Goal: Task Accomplishment & Management: Use online tool/utility

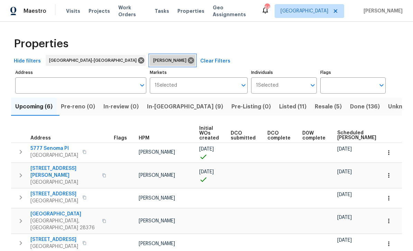
click at [188, 62] on icon at bounding box center [191, 60] width 6 height 6
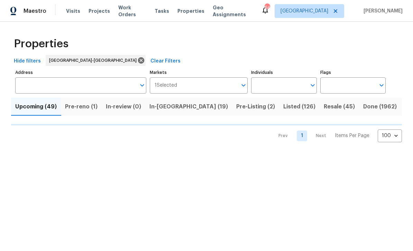
click at [80, 85] on input "Address" at bounding box center [75, 85] width 121 height 16
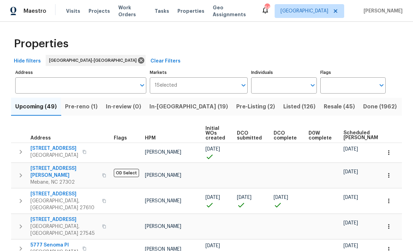
click at [84, 82] on input "Address" at bounding box center [75, 85] width 121 height 16
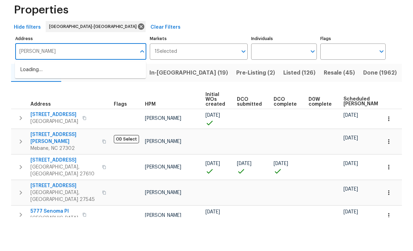
type input "Ruth"
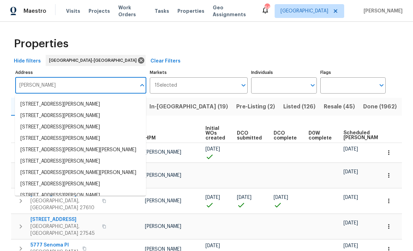
scroll to position [56, 0]
click at [93, 145] on li "495 Ruth Cir Fuquay Varina NC 27526" at bounding box center [80, 150] width 131 height 11
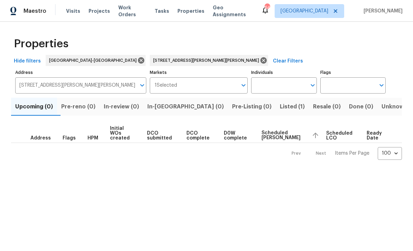
click at [280, 108] on span "Listed (1)" at bounding box center [292, 107] width 25 height 10
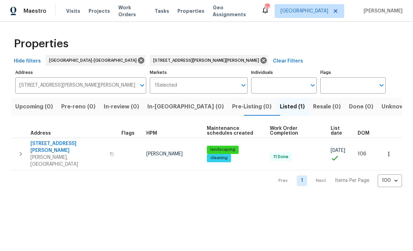
click at [47, 145] on span "495 Ruth Cir" at bounding box center [67, 147] width 75 height 14
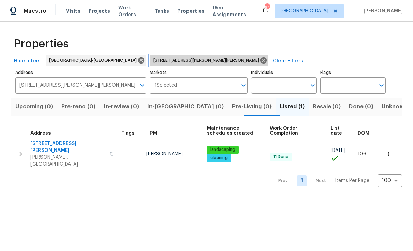
click at [260, 59] on icon at bounding box center [263, 60] width 6 height 6
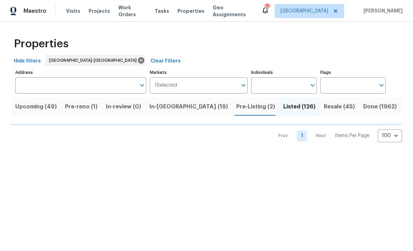
click at [272, 88] on input "Individuals" at bounding box center [278, 85] width 55 height 16
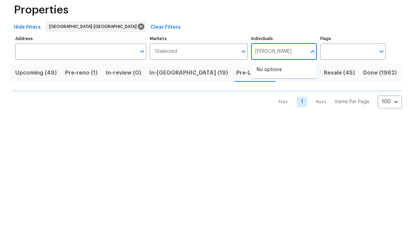
type input "Preston"
click at [288, 100] on li "[PERSON_NAME]" at bounding box center [284, 107] width 54 height 15
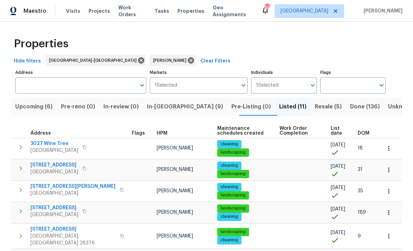
click at [38, 108] on span "Upcoming (6)" at bounding box center [33, 107] width 37 height 10
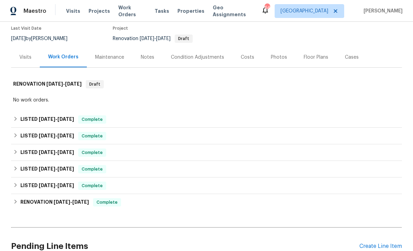
scroll to position [65, 0]
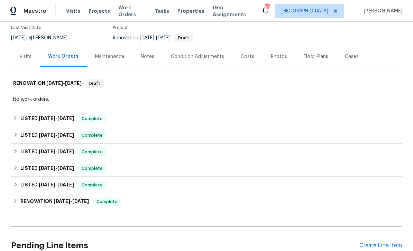
click at [149, 53] on div "Notes" at bounding box center [147, 56] width 13 height 7
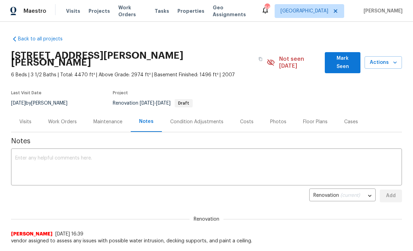
click at [58, 119] on div "Work Orders" at bounding box center [62, 122] width 29 height 7
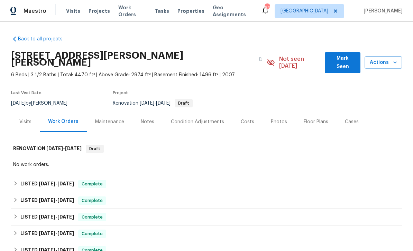
click at [277, 119] on div "Photos" at bounding box center [279, 122] width 16 height 7
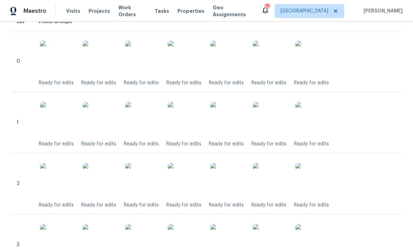
scroll to position [171, 0]
click at [186, 176] on img at bounding box center [185, 180] width 35 height 35
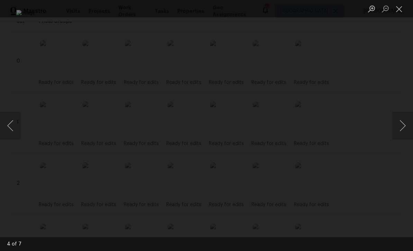
click at [399, 10] on button "Close lightbox" at bounding box center [399, 9] width 14 height 12
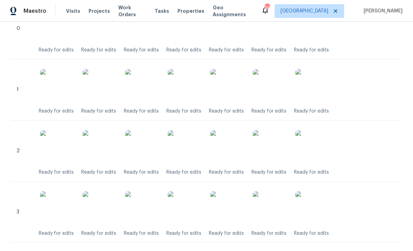
scroll to position [207, 0]
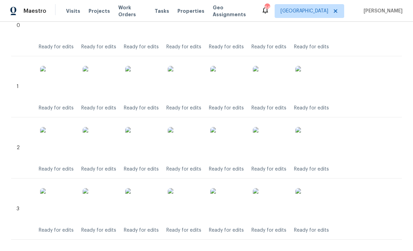
click at [191, 204] on img at bounding box center [185, 205] width 35 height 35
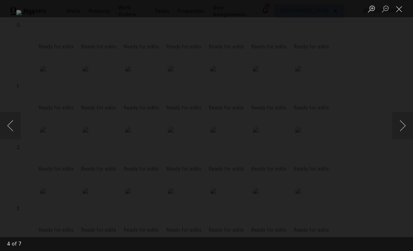
click at [403, 11] on button "Close lightbox" at bounding box center [399, 9] width 14 height 12
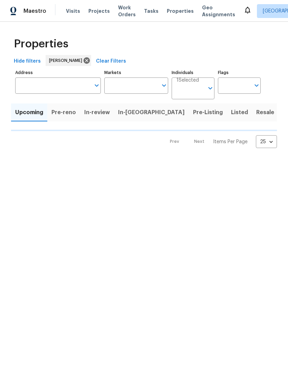
type input "100"
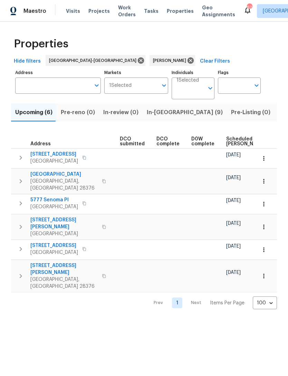
scroll to position [0, 111]
click at [234, 138] on span "Scheduled [PERSON_NAME]" at bounding box center [245, 142] width 39 height 10
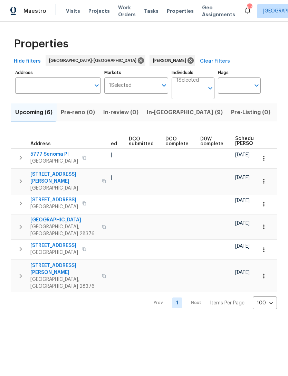
scroll to position [0, 114]
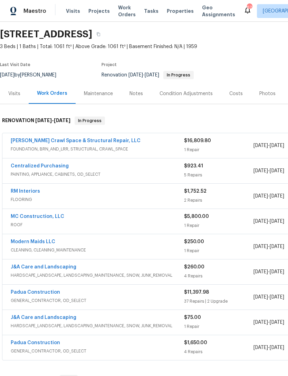
scroll to position [22, -1]
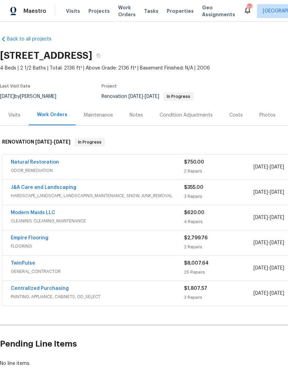
click at [41, 160] on link "Natural Restoration" at bounding box center [35, 162] width 48 height 5
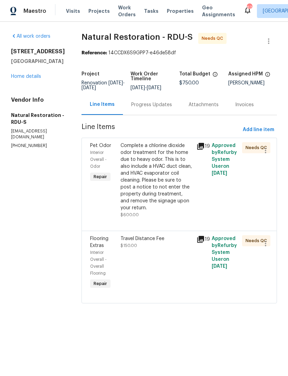
click at [154, 182] on div "Complete a chlorine dioxide odor treatment for the home due to heavy odor. This…" at bounding box center [157, 176] width 72 height 69
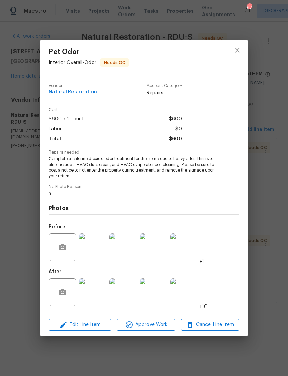
click at [91, 292] on img at bounding box center [93, 292] width 28 height 28
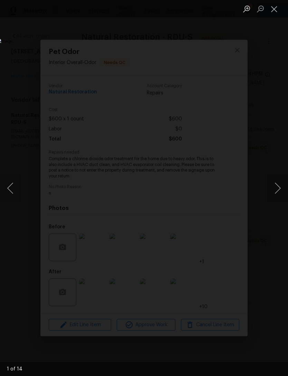
click at [281, 180] on button "Next image" at bounding box center [278, 188] width 21 height 28
click at [282, 178] on button "Next image" at bounding box center [278, 188] width 21 height 28
click at [282, 179] on button "Next image" at bounding box center [278, 188] width 21 height 28
click at [279, 179] on button "Next image" at bounding box center [278, 188] width 21 height 28
click at [283, 183] on button "Next image" at bounding box center [278, 188] width 21 height 28
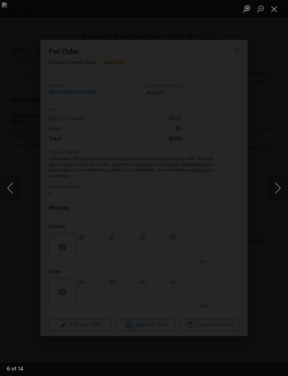
click at [281, 183] on button "Next image" at bounding box center [278, 188] width 21 height 28
click at [282, 183] on button "Next image" at bounding box center [278, 188] width 21 height 28
click at [283, 183] on button "Next image" at bounding box center [278, 188] width 21 height 28
click at [283, 186] on button "Next image" at bounding box center [278, 188] width 21 height 28
click at [284, 186] on button "Next image" at bounding box center [278, 188] width 21 height 28
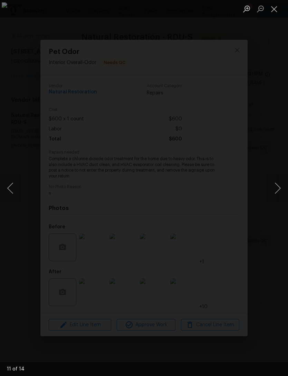
click at [281, 188] on button "Next image" at bounding box center [278, 188] width 21 height 28
click at [280, 182] on button "Next image" at bounding box center [278, 188] width 21 height 28
click at [282, 185] on button "Next image" at bounding box center [278, 188] width 21 height 28
click at [283, 186] on button "Next image" at bounding box center [278, 188] width 21 height 28
click at [282, 186] on button "Next image" at bounding box center [278, 188] width 21 height 28
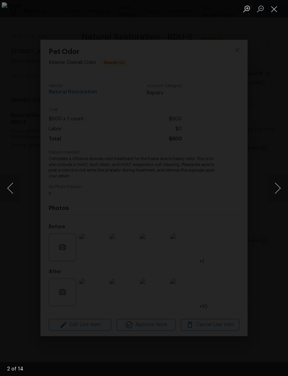
click at [279, 10] on button "Close lightbox" at bounding box center [275, 9] width 14 height 12
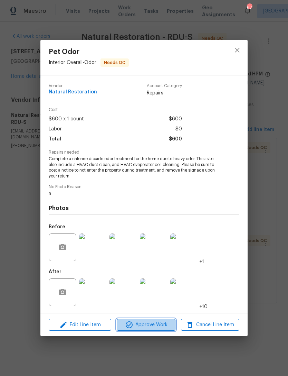
click at [155, 330] on button "Approve Work" at bounding box center [146, 325] width 58 height 12
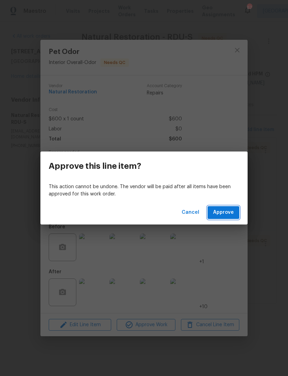
click at [230, 212] on span "Approve" at bounding box center [223, 212] width 21 height 9
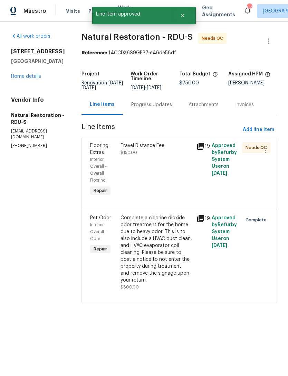
click at [151, 178] on div "Travel Distance Fee $150.00" at bounding box center [157, 169] width 76 height 59
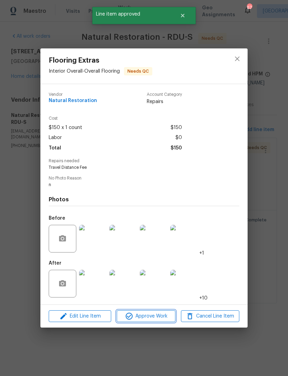
click at [154, 319] on span "Approve Work" at bounding box center [146, 316] width 54 height 9
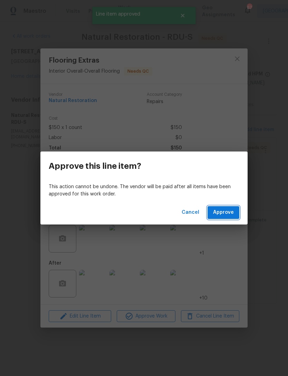
click at [230, 210] on span "Approve" at bounding box center [223, 212] width 21 height 9
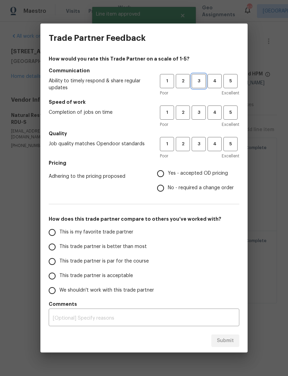
click at [199, 83] on span "3" at bounding box center [199, 81] width 13 height 8
click at [205, 109] on span "3" at bounding box center [199, 113] width 13 height 8
click at [200, 143] on span "3" at bounding box center [199, 144] width 13 height 8
click at [164, 174] on input "Yes - accepted OD pricing" at bounding box center [160, 173] width 15 height 15
radio input "true"
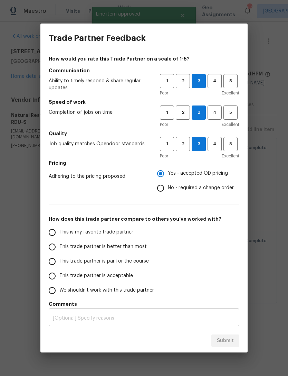
click at [95, 274] on span "This trade partner is acceptable" at bounding box center [96, 275] width 74 height 7
click at [59, 274] on input "This trade partner is acceptable" at bounding box center [52, 276] width 15 height 15
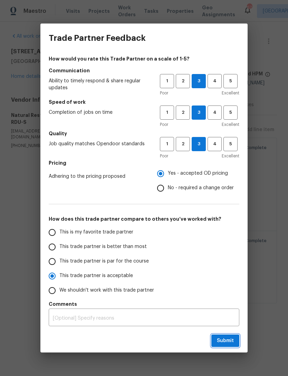
click at [224, 340] on span "Submit" at bounding box center [225, 340] width 17 height 9
radio input "true"
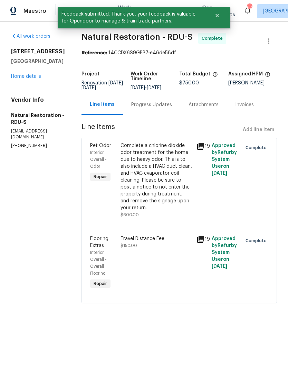
click at [30, 75] on link "Home details" at bounding box center [26, 76] width 30 height 5
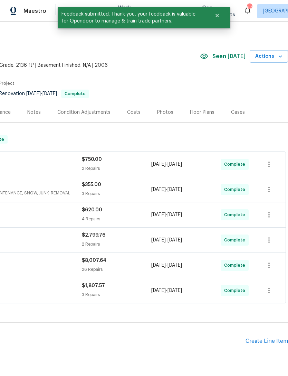
scroll to position [3, 102]
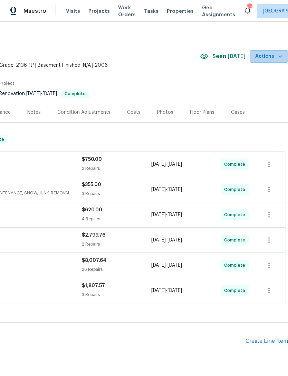
click at [281, 59] on icon "button" at bounding box center [280, 56] width 7 height 7
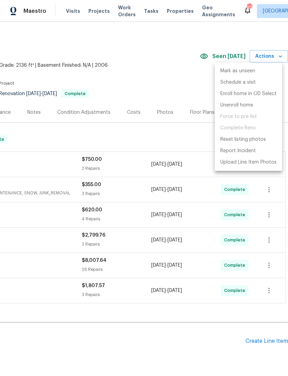
click at [162, 52] on div at bounding box center [144, 188] width 288 height 376
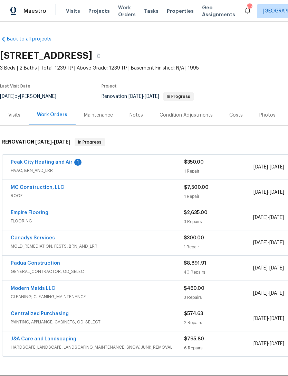
click at [65, 160] on link "Peak City Heating and Air" at bounding box center [42, 162] width 62 height 5
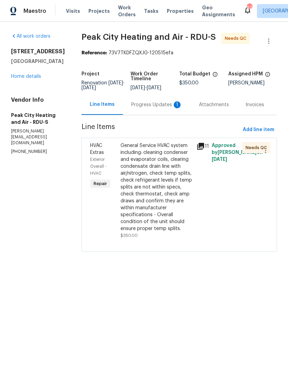
click at [157, 108] on div "Progress Updates 1" at bounding box center [156, 104] width 51 height 7
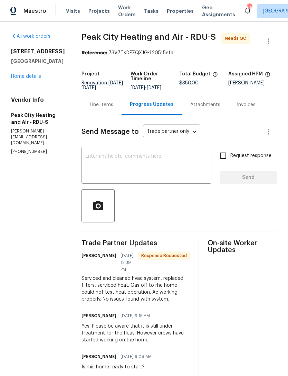
click at [29, 76] on link "Home details" at bounding box center [26, 76] width 30 height 5
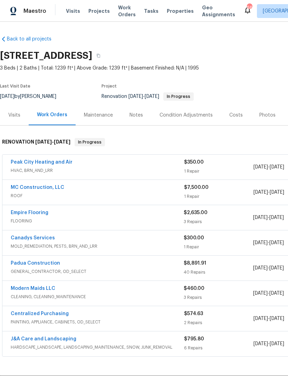
click at [57, 161] on link "Peak City Heating and Air" at bounding box center [42, 162] width 62 height 5
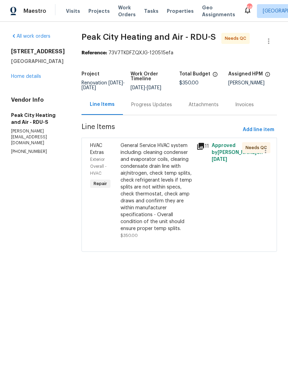
click at [156, 188] on div "General Service HVAC system including: cleaning condenser and evaporator coils,…" at bounding box center [157, 187] width 72 height 90
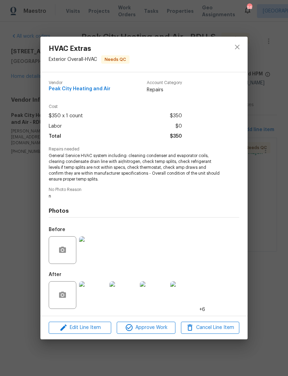
click at [93, 301] on img at bounding box center [93, 295] width 28 height 28
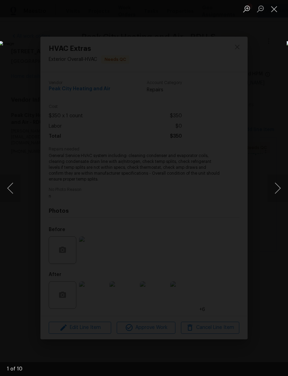
click at [280, 187] on button "Next image" at bounding box center [278, 188] width 21 height 28
click at [283, 185] on button "Next image" at bounding box center [278, 188] width 21 height 28
click at [279, 184] on button "Next image" at bounding box center [278, 188] width 21 height 28
click at [281, 182] on button "Next image" at bounding box center [278, 188] width 21 height 28
click at [283, 182] on button "Next image" at bounding box center [278, 188] width 21 height 28
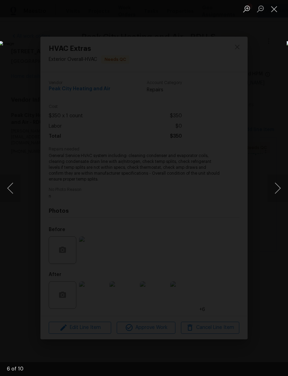
click at [278, 185] on button "Next image" at bounding box center [278, 188] width 21 height 28
click at [282, 182] on button "Next image" at bounding box center [278, 188] width 21 height 28
click at [280, 184] on button "Next image" at bounding box center [278, 188] width 21 height 28
click at [283, 187] on button "Next image" at bounding box center [278, 188] width 21 height 28
click at [283, 186] on button "Next image" at bounding box center [278, 188] width 21 height 28
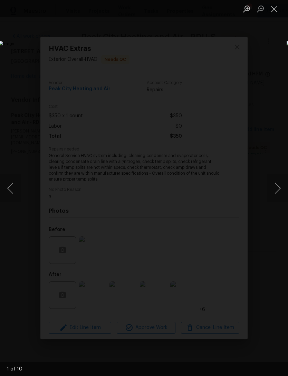
click at [280, 186] on button "Next image" at bounding box center [278, 188] width 21 height 28
click at [20, 189] on button "Previous image" at bounding box center [10, 188] width 21 height 28
click at [278, 184] on button "Next image" at bounding box center [278, 188] width 21 height 28
click at [279, 188] on button "Next image" at bounding box center [278, 188] width 21 height 28
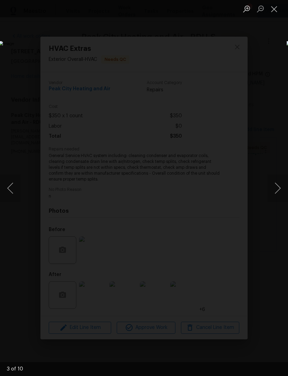
click at [279, 188] on button "Next image" at bounding box center [278, 188] width 21 height 28
click at [282, 190] on button "Next image" at bounding box center [278, 188] width 21 height 28
click at [280, 186] on button "Next image" at bounding box center [278, 188] width 21 height 28
click at [282, 186] on button "Next image" at bounding box center [278, 188] width 21 height 28
click at [275, 7] on button "Close lightbox" at bounding box center [275, 9] width 14 height 12
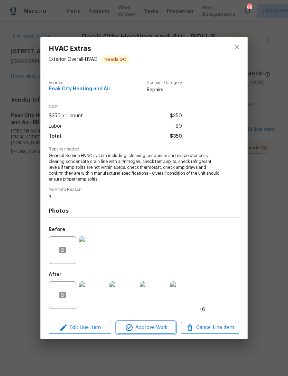
click at [152, 327] on span "Approve Work" at bounding box center [146, 327] width 54 height 9
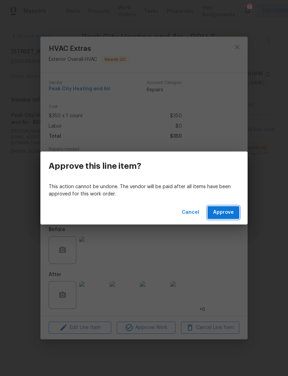
click at [229, 210] on span "Approve" at bounding box center [223, 212] width 21 height 9
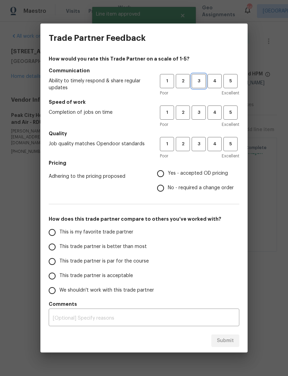
click at [198, 75] on button "3" at bounding box center [199, 81] width 14 height 14
click at [201, 108] on button "3" at bounding box center [199, 112] width 14 height 14
click at [204, 143] on span "3" at bounding box center [199, 144] width 13 height 8
click at [176, 173] on span "Yes - accepted OD pricing" at bounding box center [198, 173] width 60 height 7
click at [168, 173] on input "Yes - accepted OD pricing" at bounding box center [160, 173] width 15 height 15
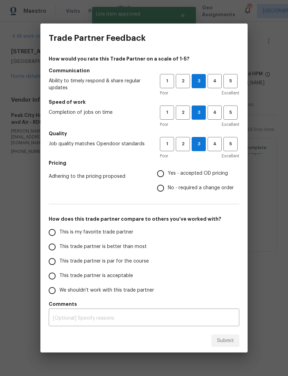
radio input "true"
click at [87, 273] on span "This trade partner is acceptable" at bounding box center [96, 275] width 74 height 7
click at [59, 273] on input "This trade partner is acceptable" at bounding box center [52, 276] width 15 height 15
click at [222, 339] on span "Submit" at bounding box center [225, 340] width 17 height 9
radio input "true"
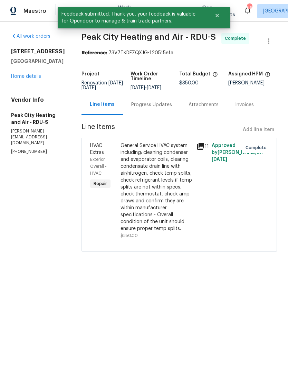
click at [32, 77] on link "Home details" at bounding box center [26, 76] width 30 height 5
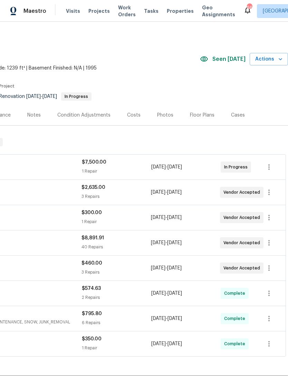
scroll to position [0, 103]
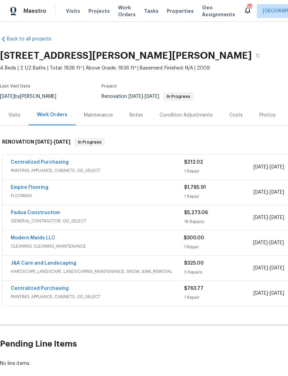
click at [52, 163] on link "Centralized Purchasing" at bounding box center [40, 162] width 58 height 5
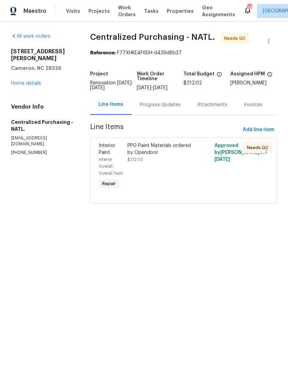
click at [169, 172] on div "PPG Paint Materials ordered by Opendoor $212.02" at bounding box center [161, 166] width 73 height 53
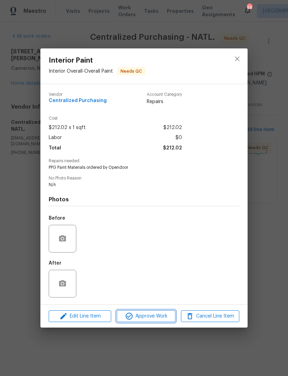
click at [153, 316] on span "Approve Work" at bounding box center [146, 316] width 54 height 9
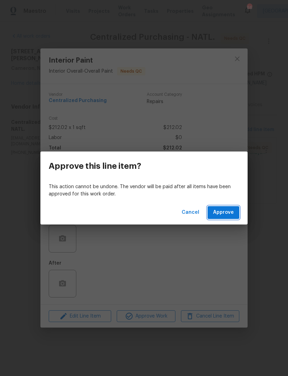
click at [227, 211] on span "Approve" at bounding box center [223, 212] width 21 height 9
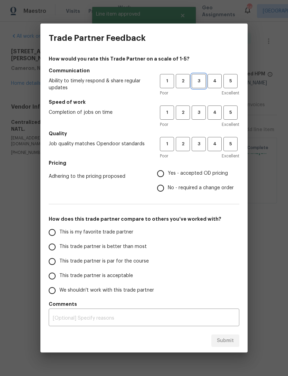
click at [203, 80] on span "3" at bounding box center [199, 81] width 13 height 8
click at [199, 110] on span "3" at bounding box center [199, 113] width 13 height 8
click at [201, 143] on span "3" at bounding box center [199, 144] width 13 height 8
click at [171, 174] on span "Yes - accepted OD pricing" at bounding box center [198, 173] width 60 height 7
click at [168, 174] on input "Yes - accepted OD pricing" at bounding box center [160, 173] width 15 height 15
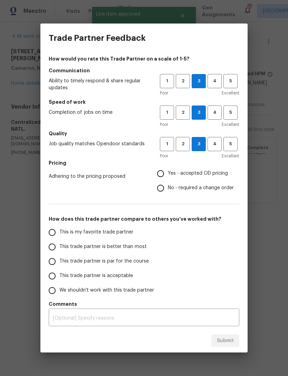
radio input "true"
click at [76, 274] on span "This trade partner is acceptable" at bounding box center [96, 275] width 74 height 7
click at [59, 274] on input "This trade partner is acceptable" at bounding box center [52, 276] width 15 height 15
click at [231, 342] on span "Submit" at bounding box center [225, 340] width 17 height 9
radio input "true"
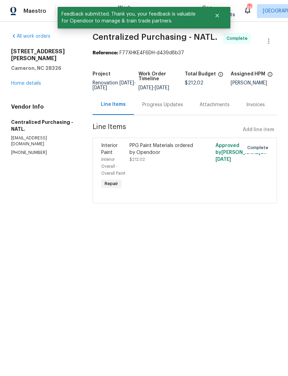
click at [36, 81] on link "Home details" at bounding box center [26, 83] width 30 height 5
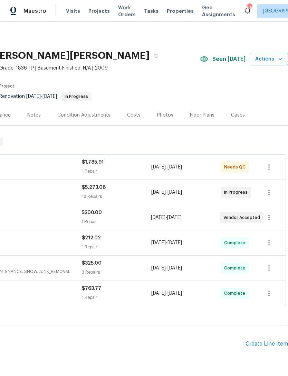
scroll to position [0, 102]
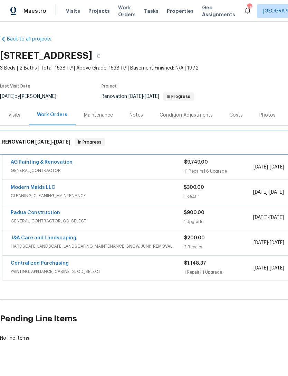
click at [48, 152] on div "RENOVATION [DATE] - [DATE] In Progress" at bounding box center [195, 142] width 391 height 22
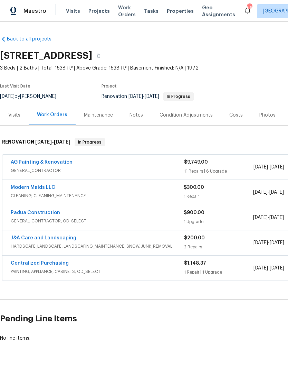
click at [55, 160] on link "AG Painting & Renovation" at bounding box center [42, 162] width 62 height 5
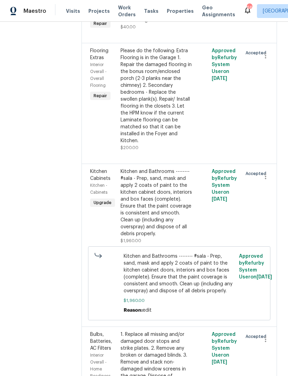
scroll to position [919, 0]
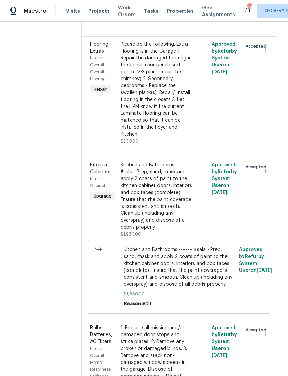
click at [178, 138] on div "Please do the following: Extra Flooring is in the Garage 1. Repair the damaged …" at bounding box center [157, 89] width 72 height 97
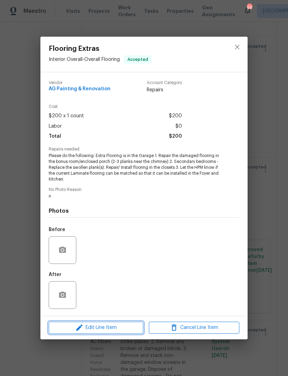
click at [103, 328] on span "Edit Line Item" at bounding box center [96, 327] width 91 height 9
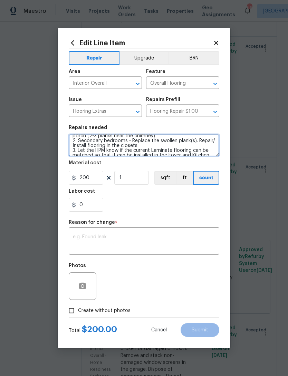
scroll to position [19, 0]
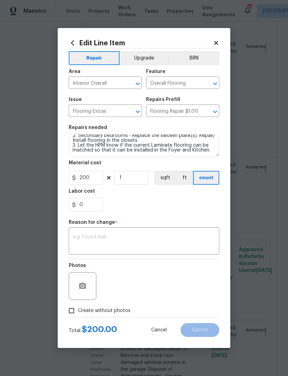
click at [159, 328] on span "Cancel" at bounding box center [159, 329] width 16 height 5
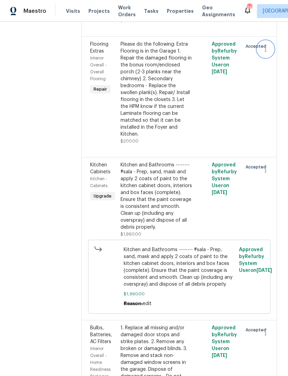
click at [267, 52] on icon "button" at bounding box center [265, 49] width 1 height 6
click at [269, 142] on li "Cancel" at bounding box center [269, 137] width 27 height 11
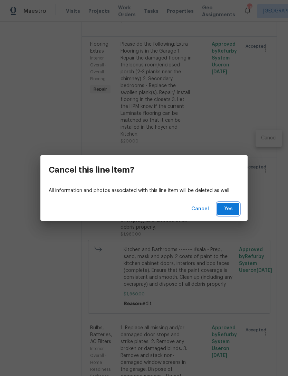
click at [232, 210] on span "Yes" at bounding box center [228, 209] width 11 height 9
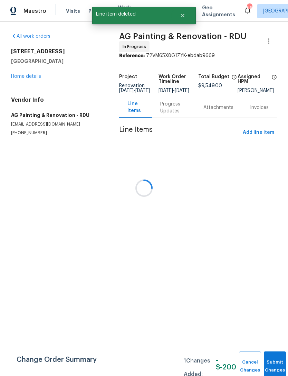
scroll to position [0, 0]
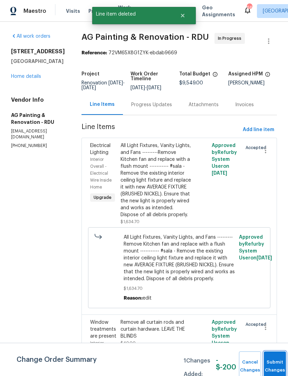
click at [272, 363] on button "Submit Changes" at bounding box center [275, 366] width 22 height 30
click at [274, 364] on button "Submit Changes" at bounding box center [275, 366] width 22 height 30
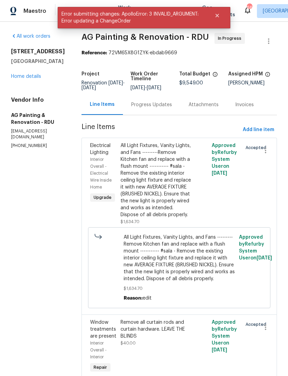
click at [32, 78] on link "Home details" at bounding box center [26, 76] width 30 height 5
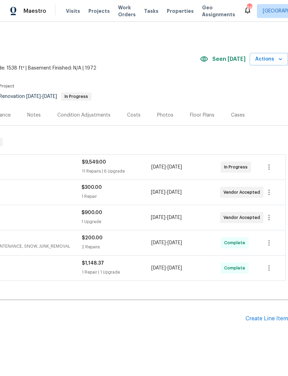
scroll to position [0, 102]
click at [137, 117] on div "Costs" at bounding box center [133, 115] width 13 height 7
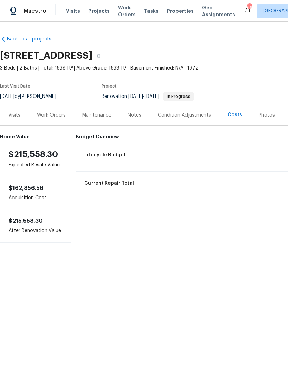
click at [49, 118] on div "Work Orders" at bounding box center [51, 115] width 29 height 7
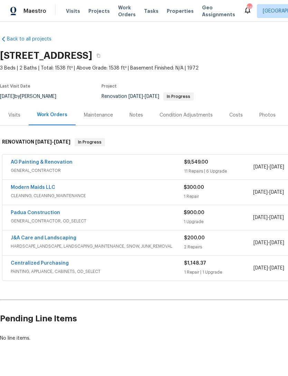
click at [42, 214] on link "Padua Construction" at bounding box center [35, 212] width 49 height 5
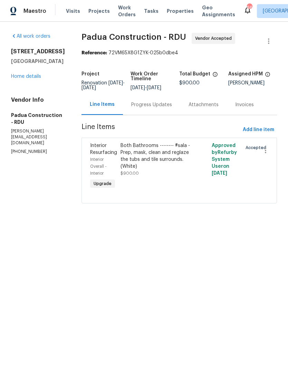
click at [28, 79] on link "Home details" at bounding box center [26, 76] width 30 height 5
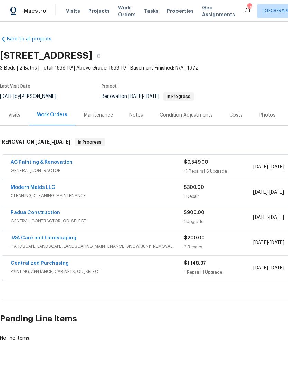
click at [49, 214] on link "Padua Construction" at bounding box center [35, 212] width 49 height 5
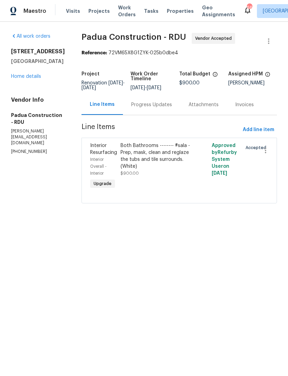
click at [153, 106] on div "Progress Updates" at bounding box center [151, 104] width 41 height 7
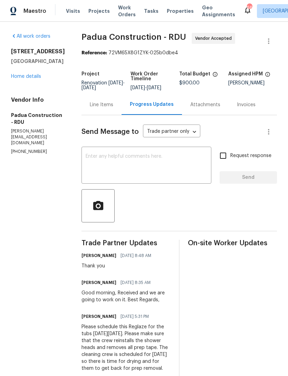
click at [136, 165] on textarea at bounding box center [147, 166] width 122 height 24
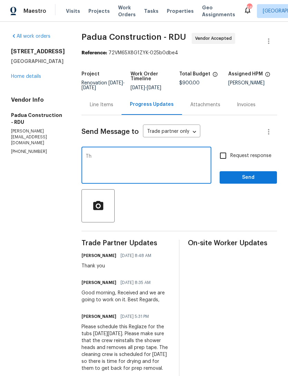
type textarea "T"
click at [110, 154] on textarea at bounding box center [147, 166] width 122 height 24
click at [25, 79] on link "Home details" at bounding box center [26, 76] width 30 height 5
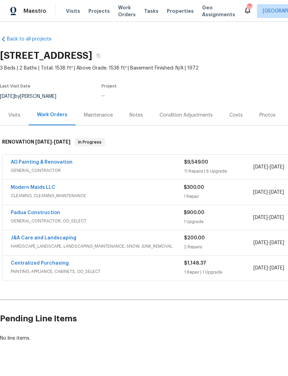
scroll to position [10, 0]
click at [44, 185] on link "Modern Maids LLC" at bounding box center [33, 187] width 45 height 5
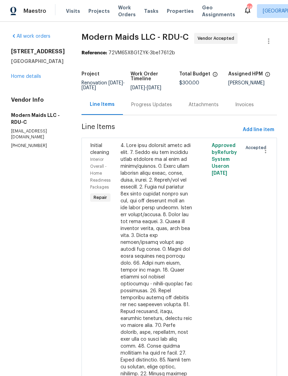
click at [163, 108] on div "Progress Updates" at bounding box center [151, 104] width 41 height 7
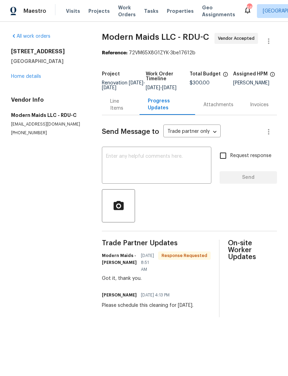
click at [20, 78] on link "Home details" at bounding box center [26, 76] width 30 height 5
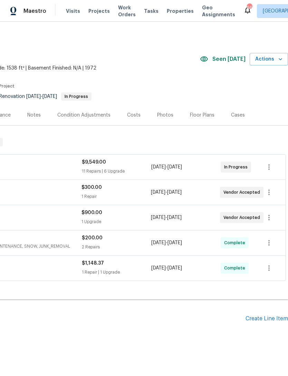
scroll to position [0, 102]
click at [270, 320] on div "Create Line Item" at bounding box center [267, 318] width 43 height 7
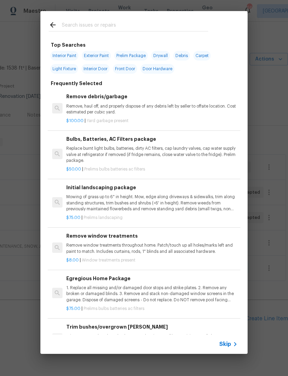
click at [93, 24] on input "text" at bounding box center [135, 26] width 147 height 10
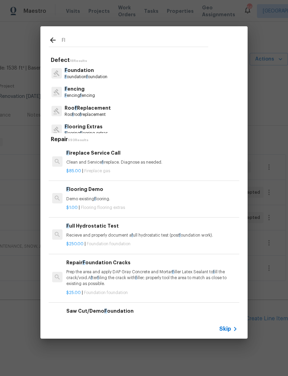
type input "Flo"
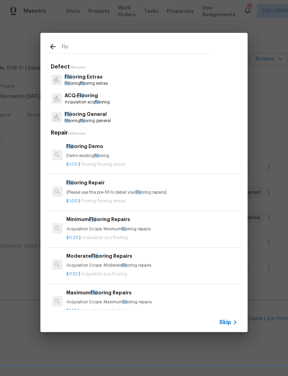
click at [100, 83] on p "Flo oring flo oring extras" at bounding box center [86, 84] width 43 height 6
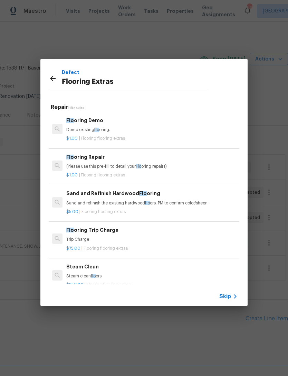
click at [100, 161] on div "Flo oring Repair (Please use this pre-fill to detail your Flo oring repairs)" at bounding box center [151, 161] width 171 height 17
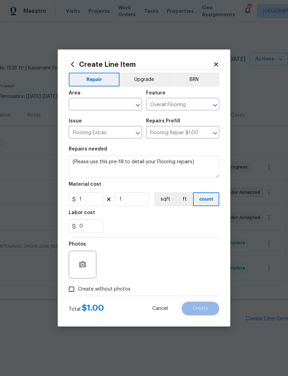
click at [102, 104] on input "text" at bounding box center [96, 105] width 54 height 11
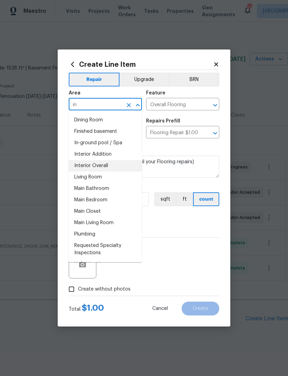
click at [113, 168] on li "Interior Overall" at bounding box center [105, 165] width 73 height 11
type input "Interior Overall"
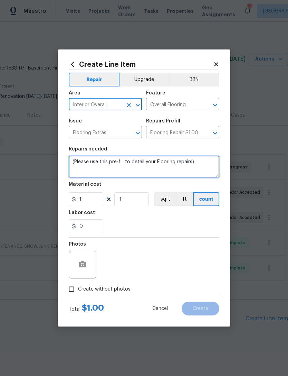
click at [78, 159] on textarea "(Please use this pre-fill to detail your Flooring repairs)" at bounding box center [144, 167] width 151 height 22
click at [74, 163] on textarea "(Please use this pre-fill to detail your Flooring repairs)" at bounding box center [144, 167] width 151 height 22
click at [74, 162] on textarea "(Please use this pre-fill to detail your Flooring repairs)" at bounding box center [144, 167] width 151 height 22
paste textarea "Please do the following: Extra Flooring is in the Garage 1. Repair the damaged …"
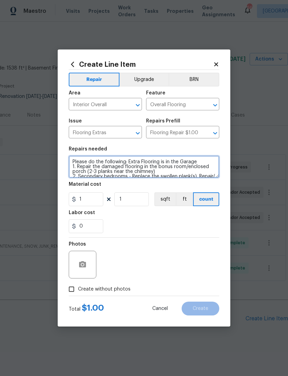
scroll to position [19, 0]
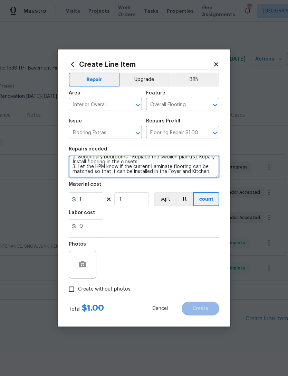
click at [144, 164] on textarea "Please do the following: Extra Flooring is in the Garage 1. Repair the damaged …" at bounding box center [144, 167] width 151 height 22
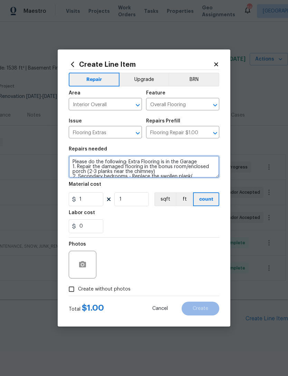
scroll to position [0, 0]
click at [129, 161] on textarea "Please do the following: Extra Flooring is in the Garage 1. Repair the damaged …" at bounding box center [144, 167] width 151 height 22
click at [129, 161] on textarea "Please do the following: you Extra Flooring is in the Garage 1. Repair the dama…" at bounding box center [144, 167] width 151 height 22
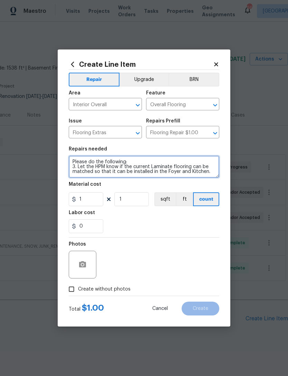
click at [77, 167] on textarea "Please do the following: 3. Let the HPM know if the current Laminate flooring c…" at bounding box center [144, 167] width 151 height 22
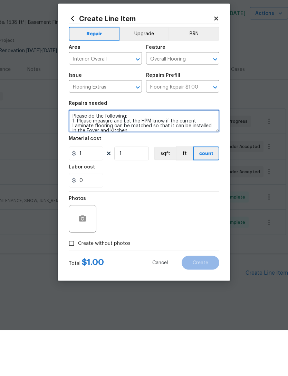
type textarea "Please do the following: 1. Please measure and Let the HPM know if the current …"
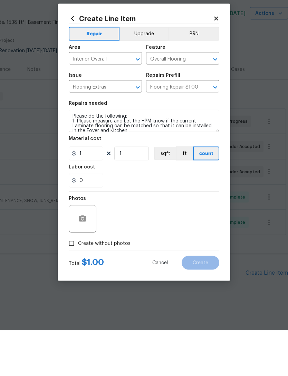
click at [73, 282] on input "Create without photos" at bounding box center [71, 288] width 13 height 13
checkbox input "true"
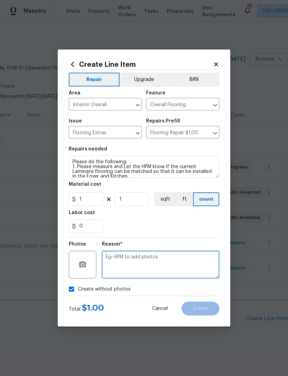
click at [157, 264] on textarea at bounding box center [161, 265] width 118 height 28
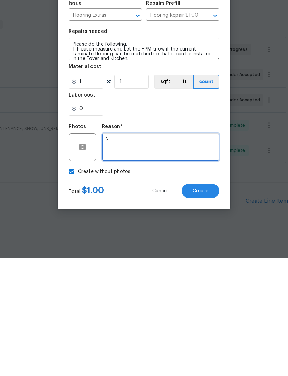
type textarea "N"
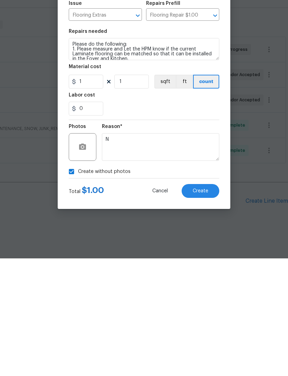
click at [204, 306] on span "Create" at bounding box center [201, 308] width 16 height 5
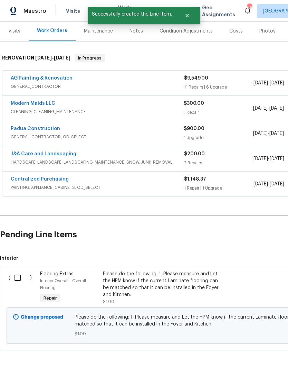
scroll to position [84, 0]
click at [16, 271] on input "checkbox" at bounding box center [20, 278] width 20 height 15
checkbox input "true"
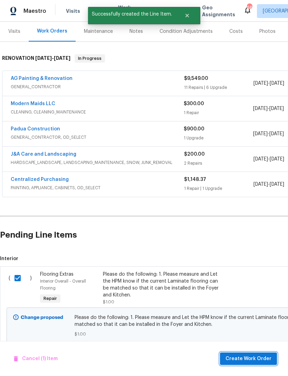
click at [248, 360] on span "Create Work Order" at bounding box center [249, 358] width 46 height 9
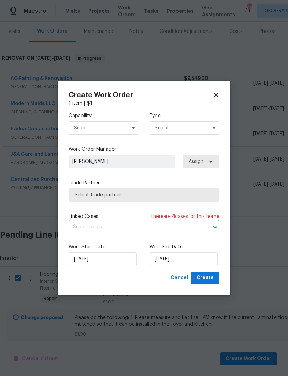
click at [99, 122] on input "text" at bounding box center [104, 128] width 70 height 14
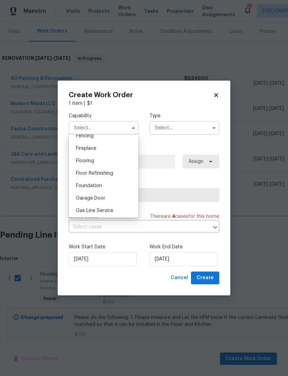
scroll to position [253, 0]
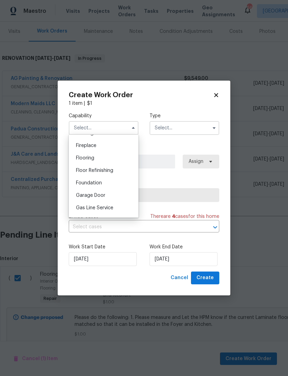
click at [115, 157] on div "Flooring" at bounding box center [104, 158] width 66 height 12
type input "Flooring"
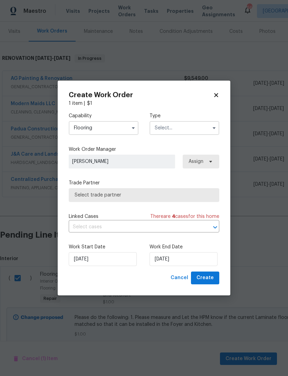
click at [186, 125] on input "text" at bounding box center [185, 128] width 70 height 14
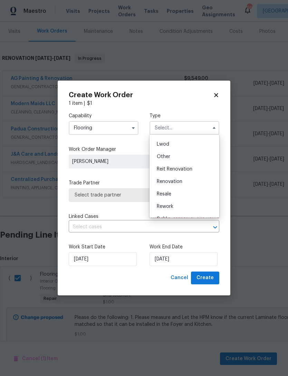
scroll to position [80, 0]
click at [180, 175] on span "Renovation" at bounding box center [170, 174] width 26 height 5
type input "Renovation"
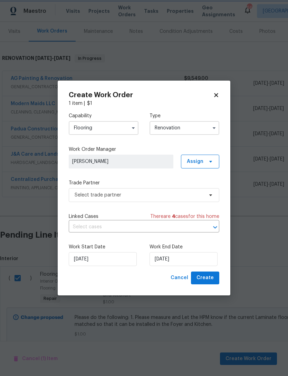
scroll to position [0, 0]
click at [172, 261] on input "10/8/2025" at bounding box center [184, 259] width 68 height 14
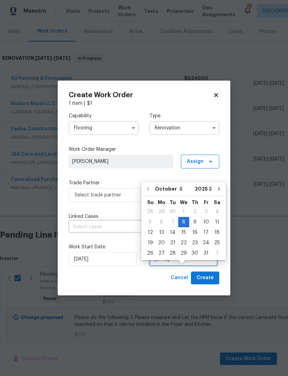
scroll to position [22, 0]
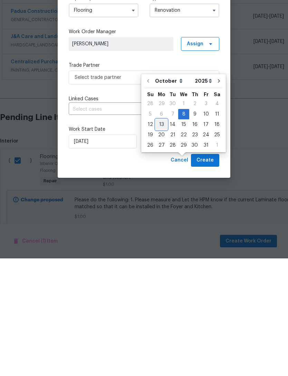
click at [162, 237] on div "13" at bounding box center [161, 242] width 11 height 10
type input "10/13/2025"
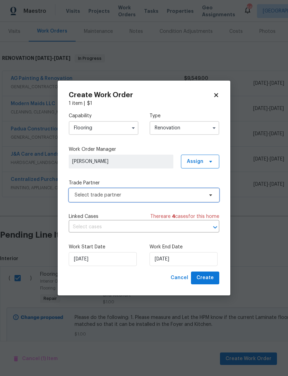
click at [126, 195] on span "Select trade partner" at bounding box center [139, 195] width 129 height 7
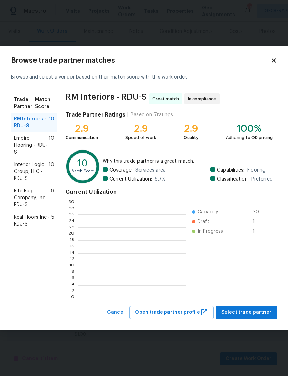
scroll to position [97, 109]
click at [40, 139] on span "Empire Flooring - RDU-S" at bounding box center [31, 145] width 35 height 21
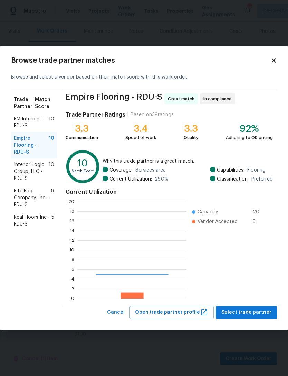
scroll to position [97, 109]
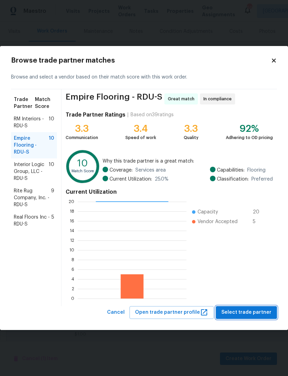
click at [251, 311] on span "Select trade partner" at bounding box center [247, 312] width 50 height 9
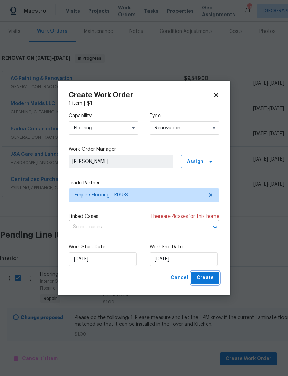
click at [208, 278] on span "Create" at bounding box center [205, 277] width 17 height 9
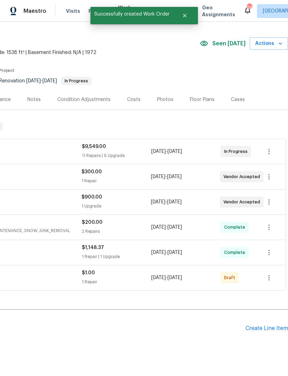
scroll to position [16, 102]
click at [268, 273] on icon "button" at bounding box center [269, 277] width 8 height 8
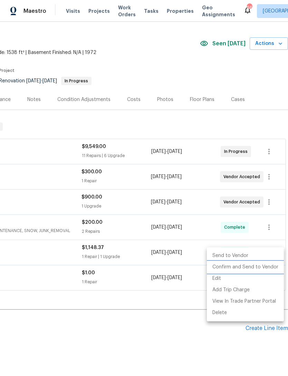
click at [242, 267] on li "Confirm and Send to Vendor" at bounding box center [245, 266] width 77 height 11
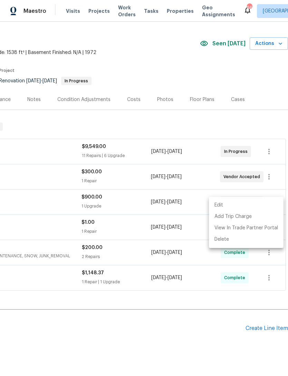
click at [175, 310] on div at bounding box center [144, 188] width 288 height 376
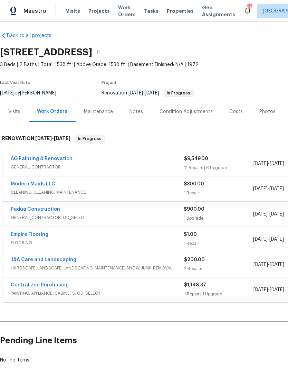
scroll to position [3, 0]
click at [34, 232] on link "Empire Flooring" at bounding box center [30, 234] width 38 height 5
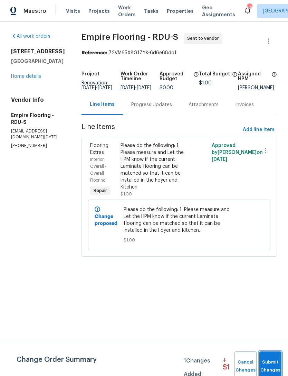
click at [272, 355] on button "Submit Changes" at bounding box center [271, 366] width 22 height 30
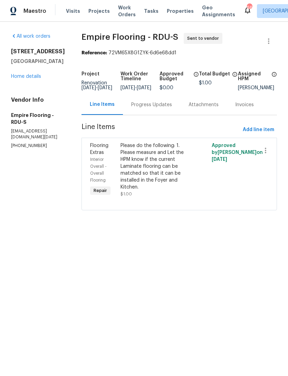
click at [156, 108] on div "Progress Updates" at bounding box center [151, 104] width 41 height 7
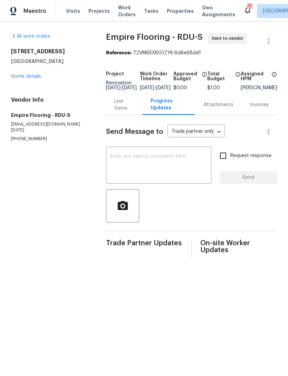
click at [139, 166] on textarea at bounding box center [158, 166] width 97 height 24
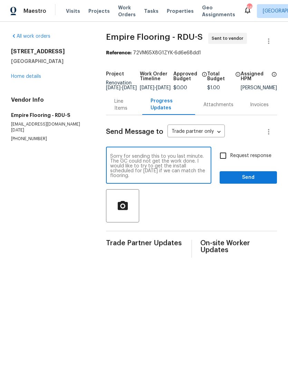
click at [123, 176] on textarea "Sorry for sending this to you last minute. The GC could not get the work done. …" at bounding box center [158, 166] width 97 height 24
type textarea "Sorry for sending this to you last minute. The GC could not get the work done. …"
click at [224, 159] on input "Request response" at bounding box center [223, 155] width 15 height 15
checkbox input "true"
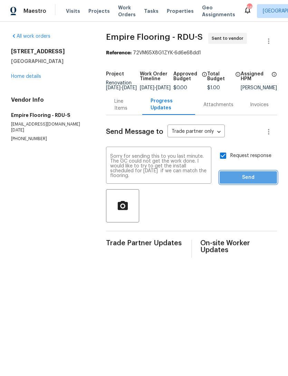
click at [245, 179] on span "Send" at bounding box center [248, 177] width 46 height 9
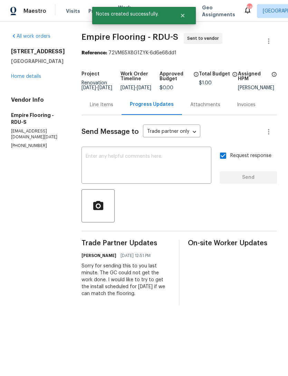
click at [24, 78] on link "Home details" at bounding box center [26, 76] width 30 height 5
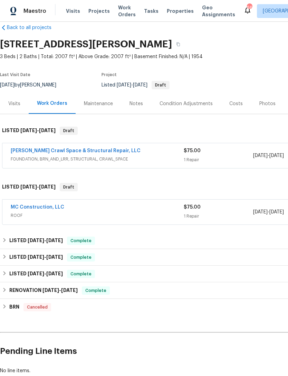
scroll to position [11, 0]
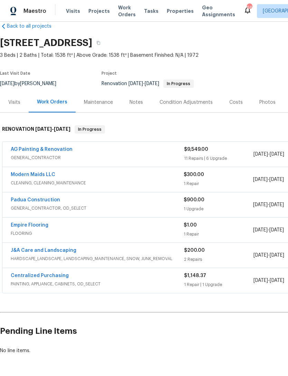
scroll to position [13, 0]
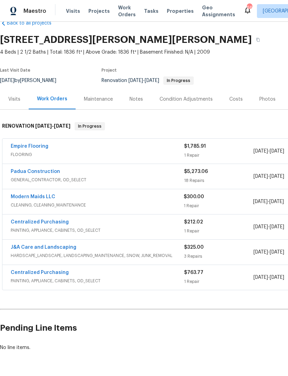
scroll to position [16, 0]
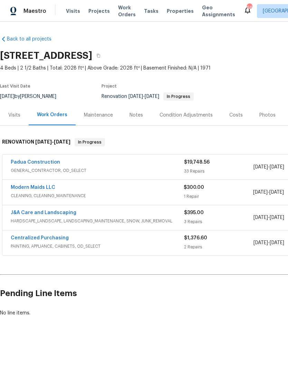
scroll to position [0, -1]
